Goal: Task Accomplishment & Management: Manage account settings

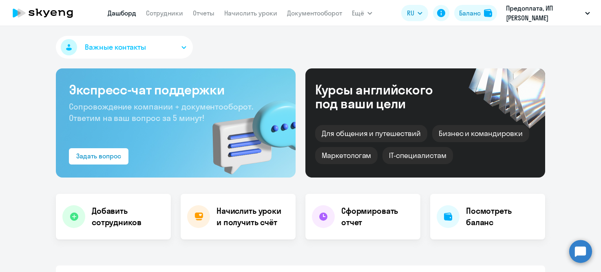
select select "30"
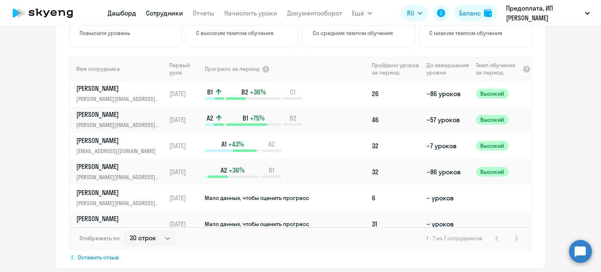
click at [156, 15] on link "Сотрудники" at bounding box center [164, 13] width 37 height 8
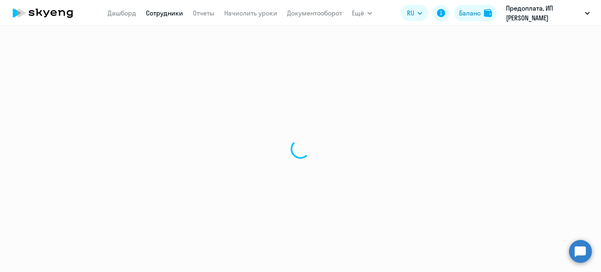
select select "30"
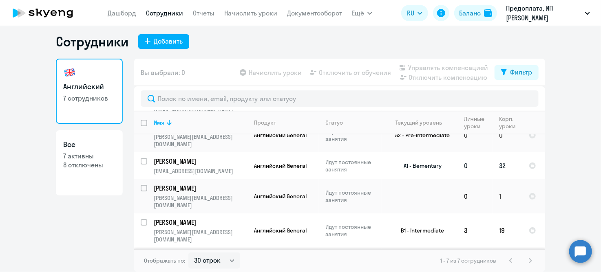
scroll to position [75, 0]
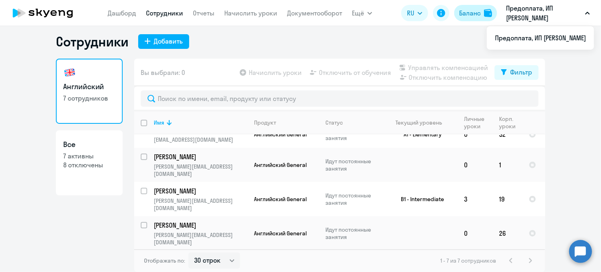
click at [468, 16] on div "Баланс" at bounding box center [470, 13] width 22 height 10
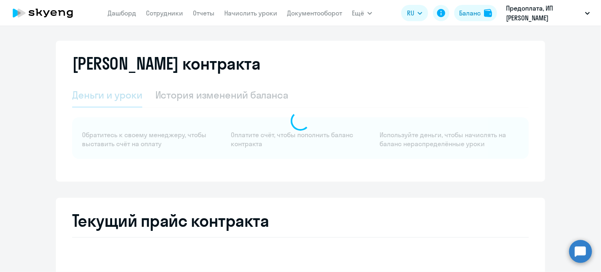
select select "english_adult_not_native_speaker"
